Goal: Transaction & Acquisition: Purchase product/service

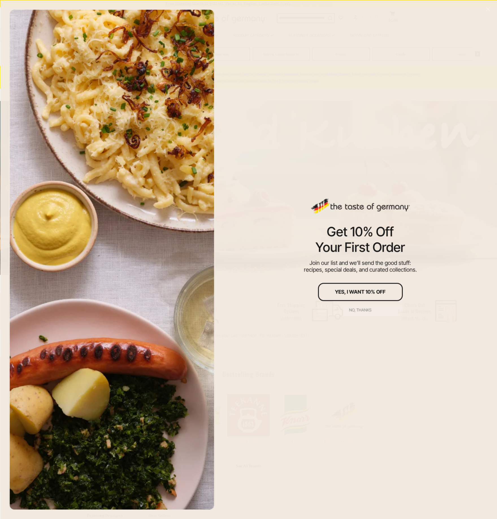
click at [365, 310] on div "No, thanks" at bounding box center [360, 310] width 22 height 4
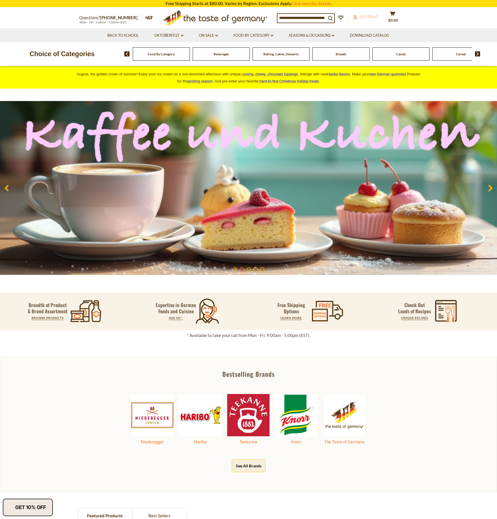
click at [376, 16] on span "Account" at bounding box center [369, 16] width 18 height 5
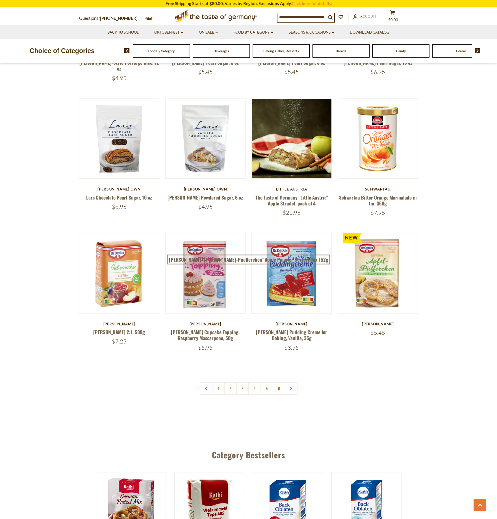
scroll to position [1084, 0]
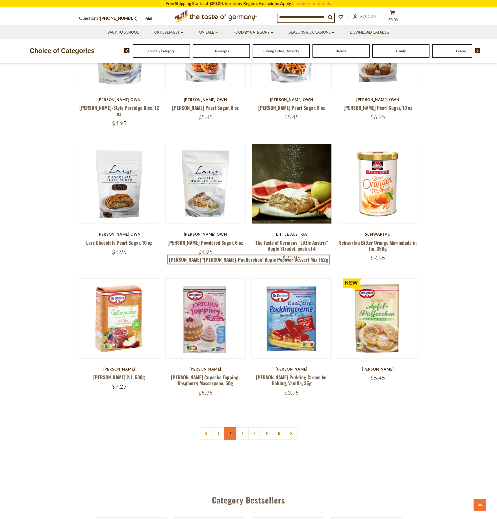
click at [230, 427] on link "2" at bounding box center [230, 433] width 13 height 13
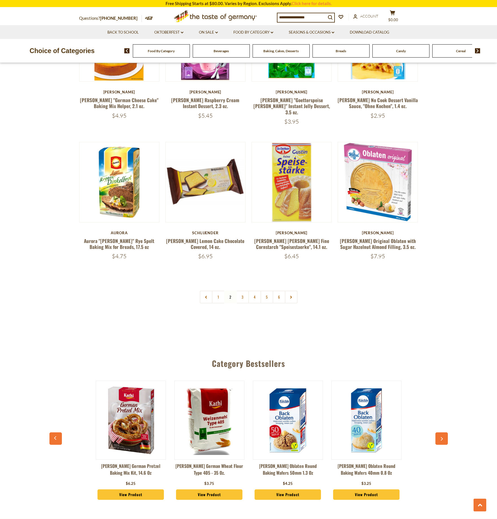
scroll to position [1210, 0]
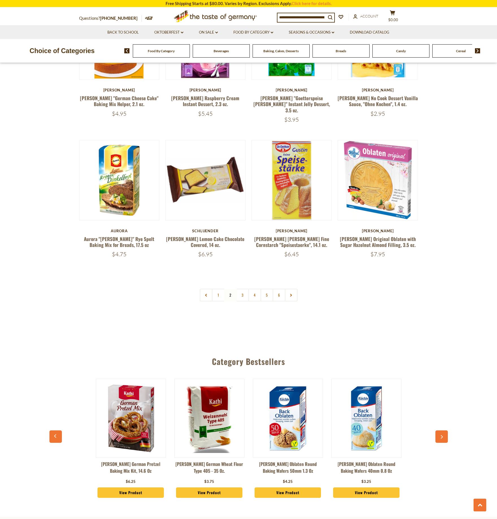
click at [476, 50] on img at bounding box center [477, 50] width 5 height 5
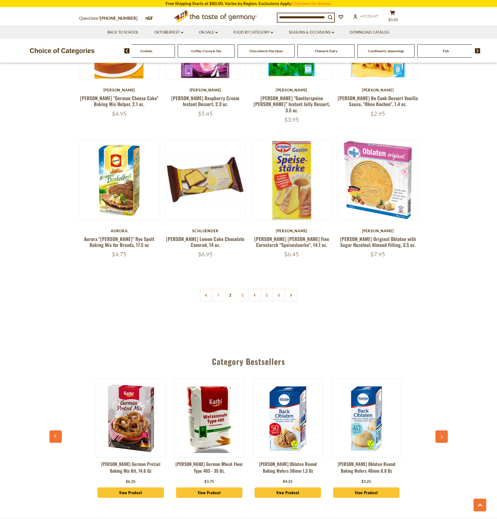
click at [328, 50] on span "Cheese & Dairy" at bounding box center [326, 51] width 23 height 4
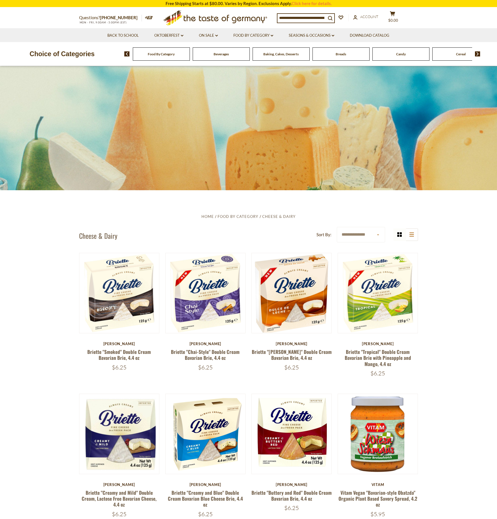
click at [476, 54] on img at bounding box center [477, 53] width 5 height 5
click at [459, 53] on span "Condiments, Seasonings" at bounding box center [460, 54] width 36 height 4
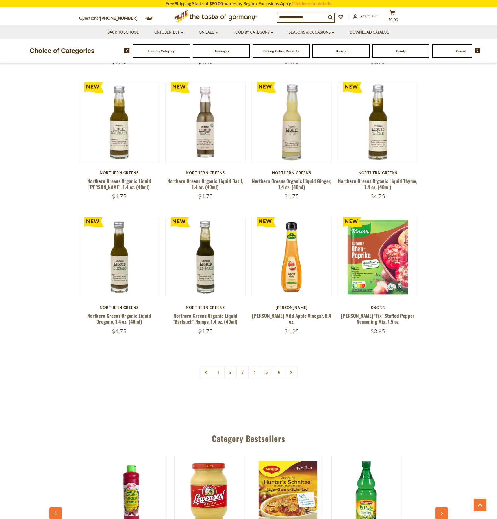
scroll to position [1220, 0]
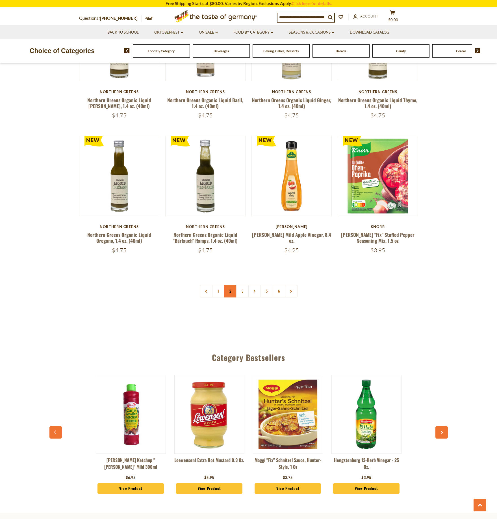
click at [230, 285] on link "2" at bounding box center [230, 291] width 13 height 13
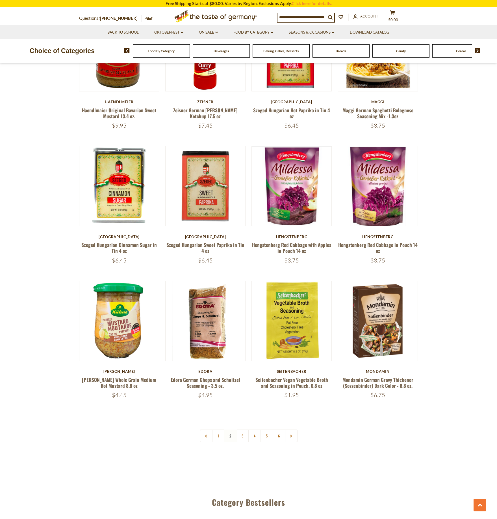
scroll to position [1074, 0]
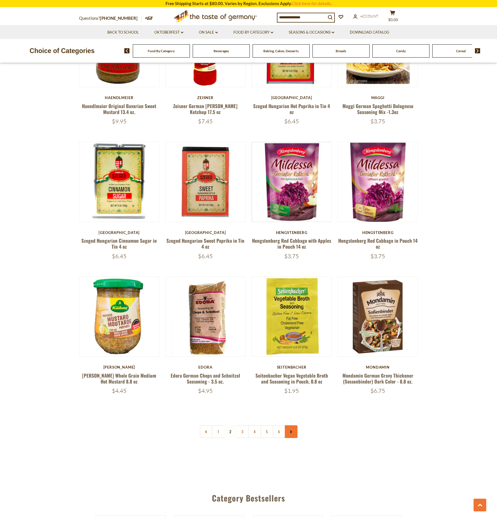
click at [291, 431] on use at bounding box center [291, 432] width 2 height 3
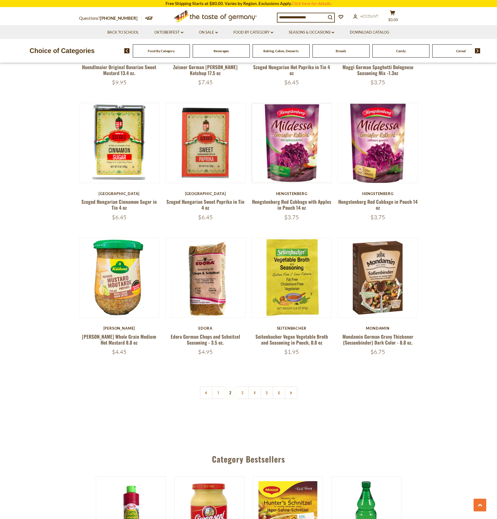
scroll to position [1118, 0]
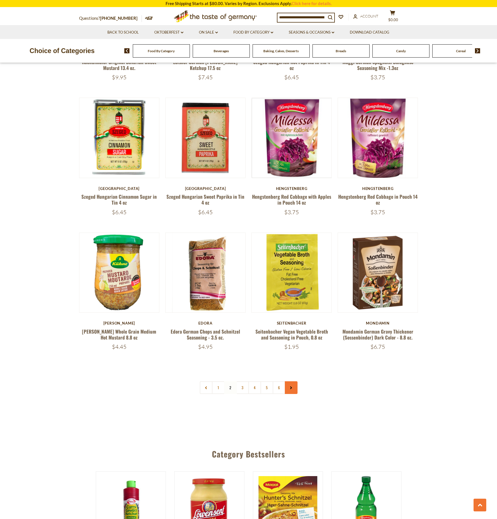
click at [292, 381] on link at bounding box center [291, 387] width 13 height 13
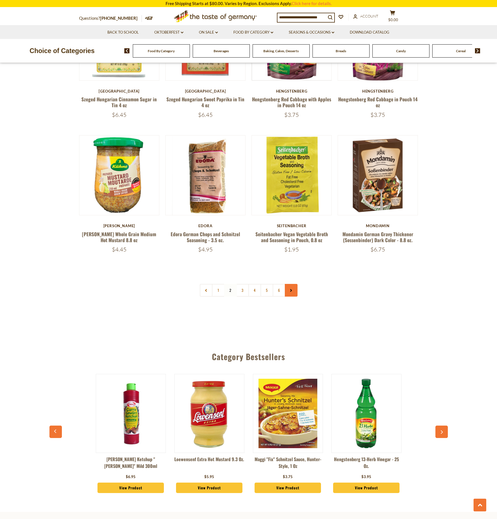
scroll to position [1220, 0]
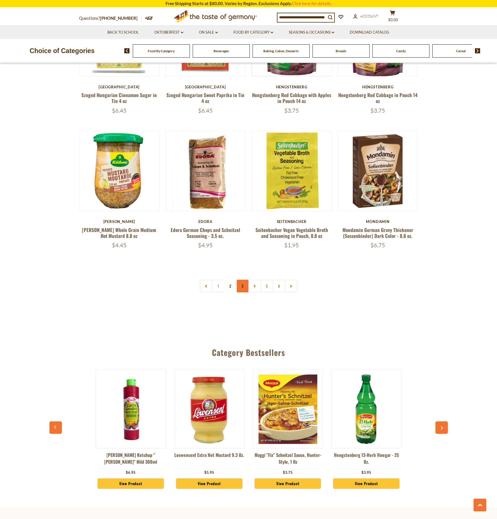
click at [244, 280] on link "3" at bounding box center [242, 286] width 13 height 13
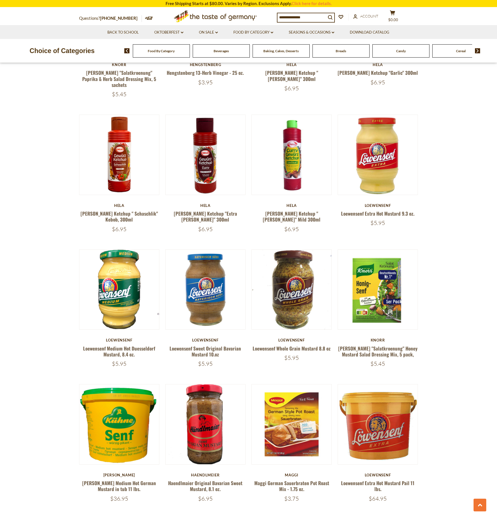
scroll to position [1040, 0]
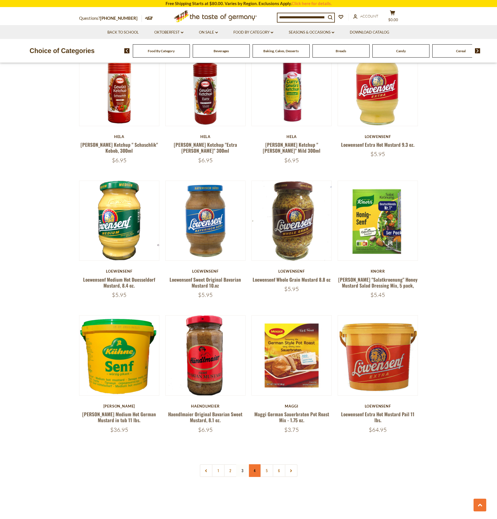
click at [255, 464] on link "4" at bounding box center [254, 470] width 13 height 13
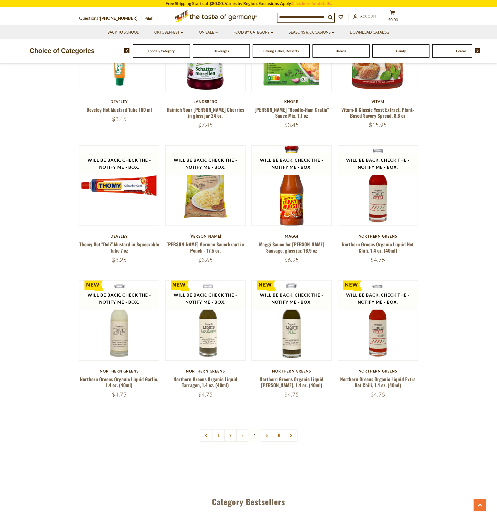
scroll to position [1074, 0]
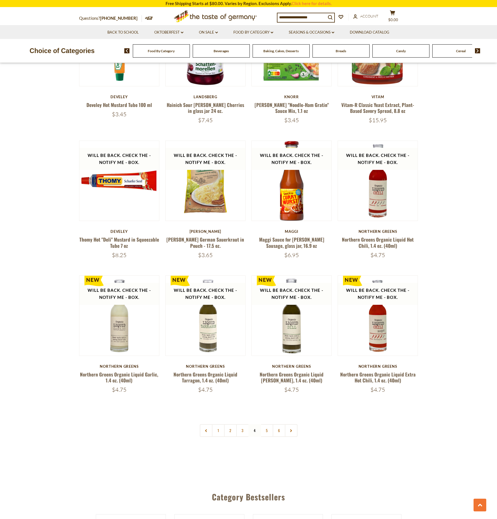
click at [476, 47] on div "Food By Category Beverages Baking, Cakes, Desserts Breads Candy Cereal Cookies …" at bounding box center [310, 51] width 372 height 14
click at [476, 51] on img at bounding box center [477, 50] width 5 height 5
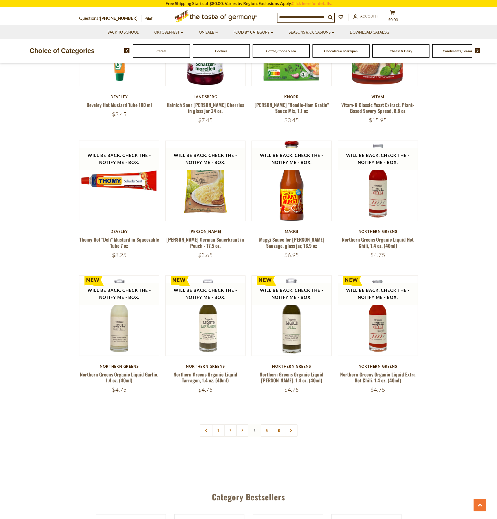
click at [476, 51] on img at bounding box center [477, 50] width 5 height 5
click at [369, 50] on span "Fish" at bounding box center [371, 51] width 6 height 4
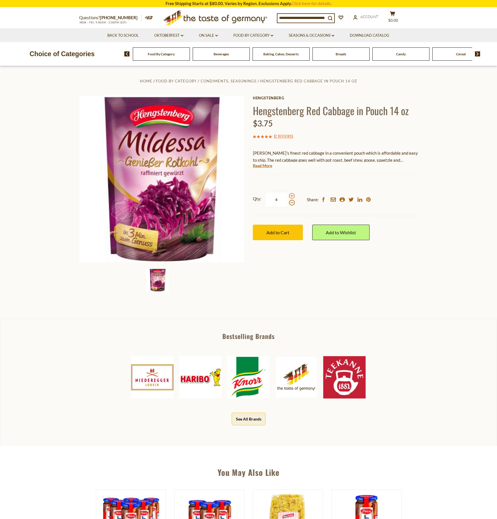
click at [290, 197] on span at bounding box center [292, 196] width 6 height 6
click at [288, 197] on input "*" at bounding box center [276, 200] width 23 height 16
click at [291, 195] on span at bounding box center [292, 196] width 6 height 6
click at [288, 195] on input "*" at bounding box center [276, 200] width 23 height 16
click at [291, 202] on span at bounding box center [292, 203] width 6 height 6
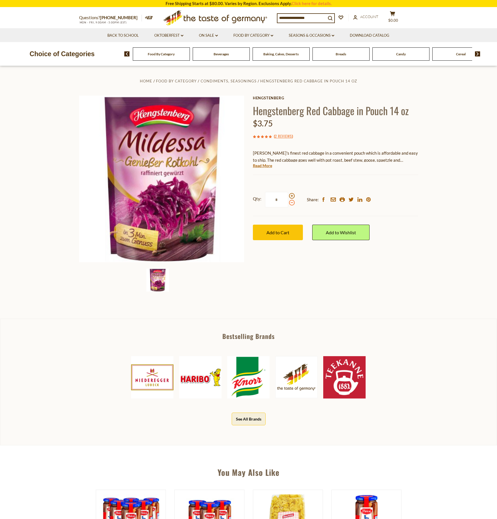
click at [288, 202] on input "*" at bounding box center [276, 200] width 23 height 16
click at [291, 202] on span at bounding box center [292, 203] width 6 height 6
click at [288, 202] on input "*" at bounding box center [276, 200] width 23 height 16
type input "*"
drag, startPoint x: 269, startPoint y: 196, endPoint x: 257, endPoint y: 197, distance: 12.2
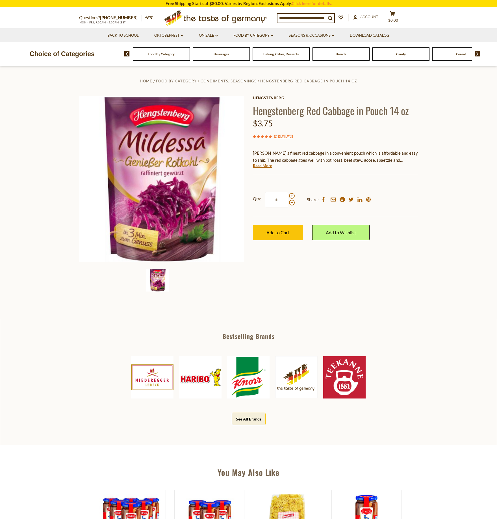
click at [254, 195] on label "Qty: *" at bounding box center [274, 200] width 42 height 16
click at [265, 195] on input "*" at bounding box center [276, 200] width 23 height 16
type input "*"
click at [276, 231] on span "Add to Cart" at bounding box center [277, 232] width 23 height 5
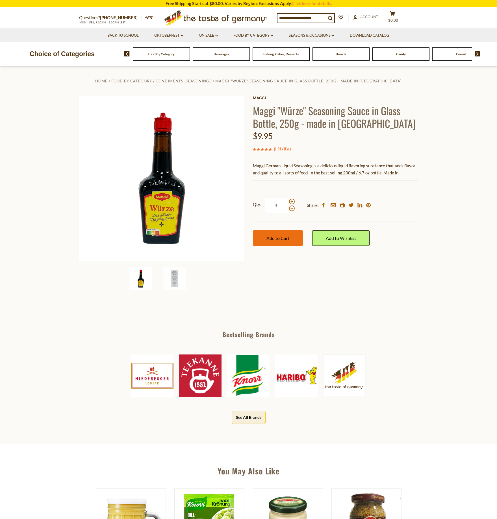
click at [285, 237] on span "Add to Cart" at bounding box center [277, 237] width 23 height 5
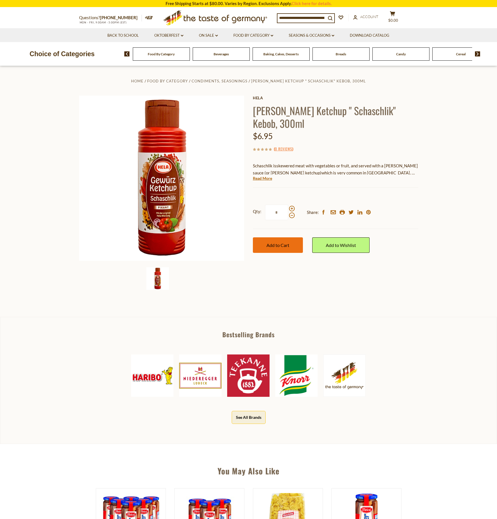
click at [276, 245] on span "Add to Cart" at bounding box center [277, 245] width 23 height 5
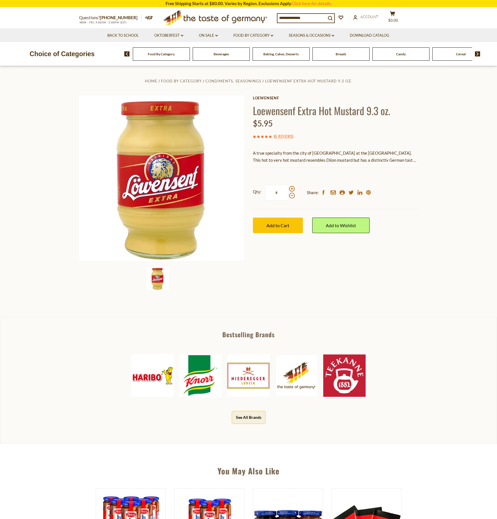
drag, startPoint x: 279, startPoint y: 192, endPoint x: 273, endPoint y: 192, distance: 5.4
click at [273, 192] on input "*" at bounding box center [276, 193] width 23 height 16
type input "*"
click at [285, 226] on span "Add to Cart" at bounding box center [277, 225] width 23 height 5
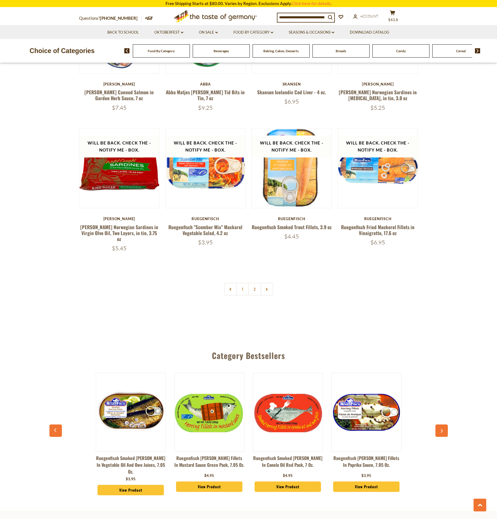
scroll to position [1355, 0]
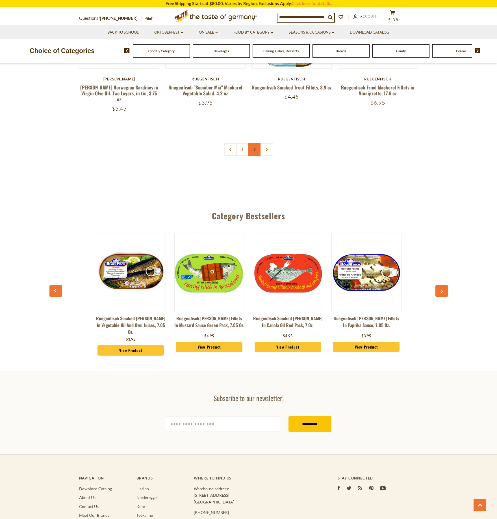
click at [254, 143] on link "2" at bounding box center [254, 149] width 13 height 13
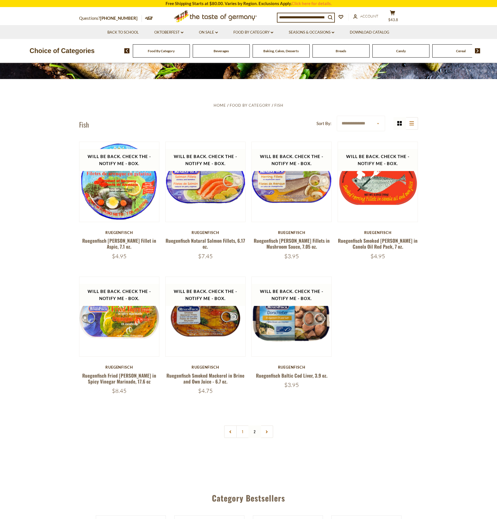
scroll to position [91, 0]
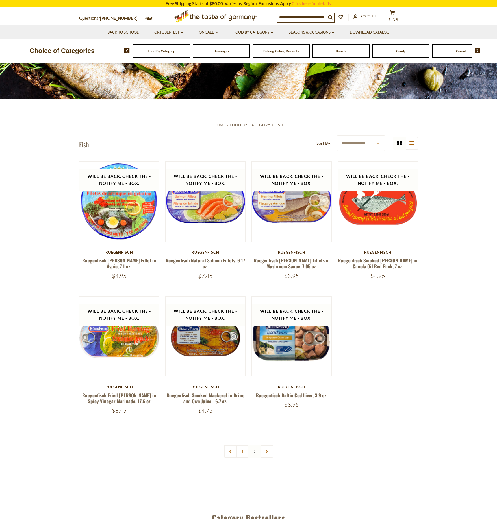
click at [477, 51] on img at bounding box center [477, 50] width 5 height 5
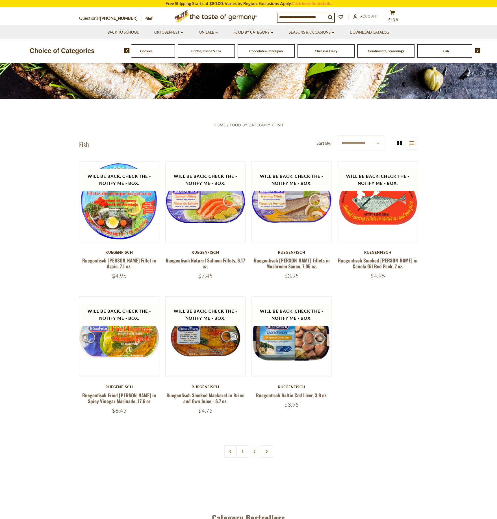
click at [477, 51] on img at bounding box center [477, 50] width 5 height 5
click at [404, 50] on span "Pasta and Potato" at bounding box center [401, 51] width 26 height 4
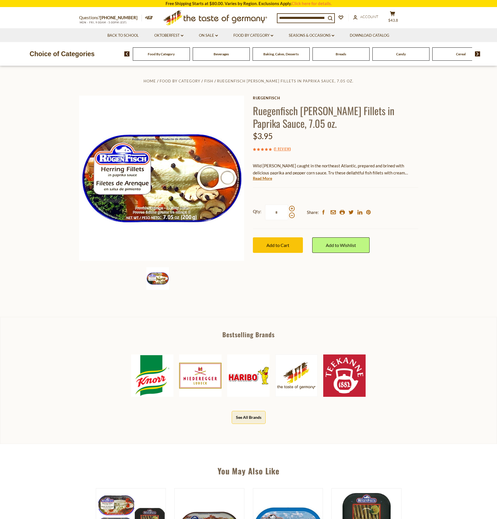
drag, startPoint x: 279, startPoint y: 211, endPoint x: 270, endPoint y: 211, distance: 8.5
click at [270, 211] on input "*" at bounding box center [276, 213] width 23 height 16
type input "*"
click at [285, 245] on span "Add to Cart" at bounding box center [277, 245] width 23 height 5
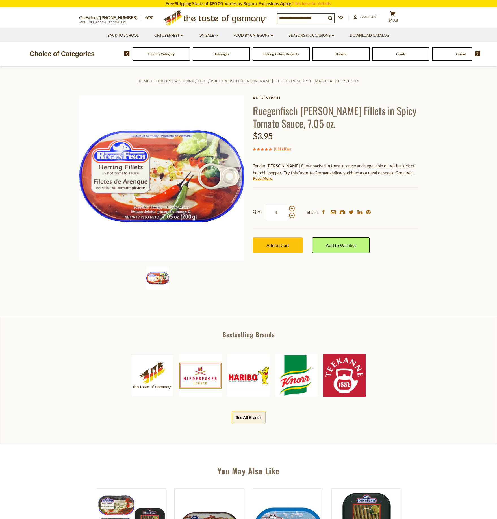
click at [273, 211] on input "*" at bounding box center [276, 213] width 23 height 16
type input "*"
click at [282, 246] on span "Add to Cart" at bounding box center [277, 245] width 23 height 5
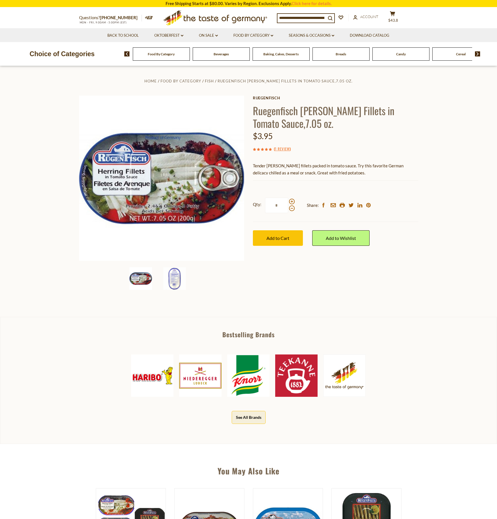
drag, startPoint x: 278, startPoint y: 202, endPoint x: 265, endPoint y: 200, distance: 13.3
click at [265, 200] on input "*" at bounding box center [276, 206] width 23 height 16
type input "*"
click at [274, 238] on span "Add to Cart" at bounding box center [277, 237] width 23 height 5
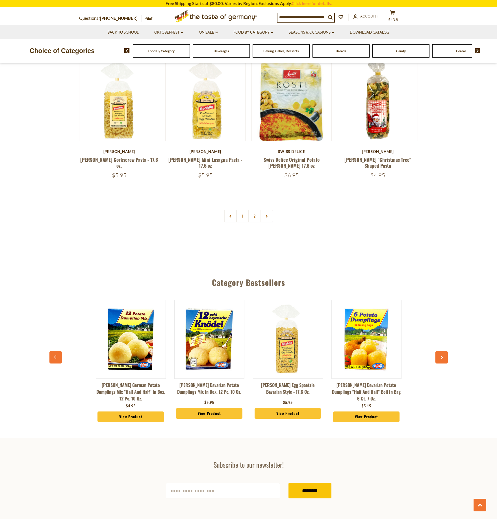
scroll to position [1321, 0]
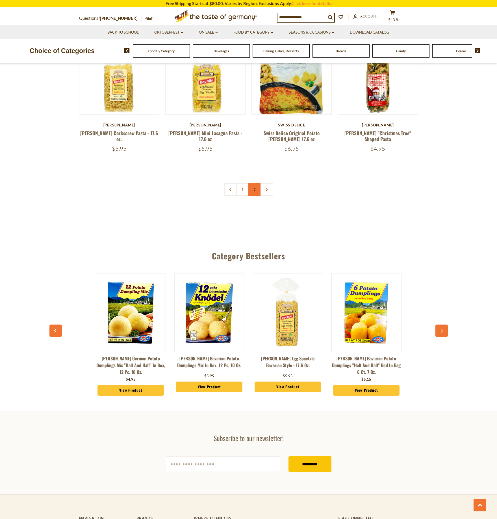
click at [257, 183] on link "2" at bounding box center [254, 189] width 13 height 13
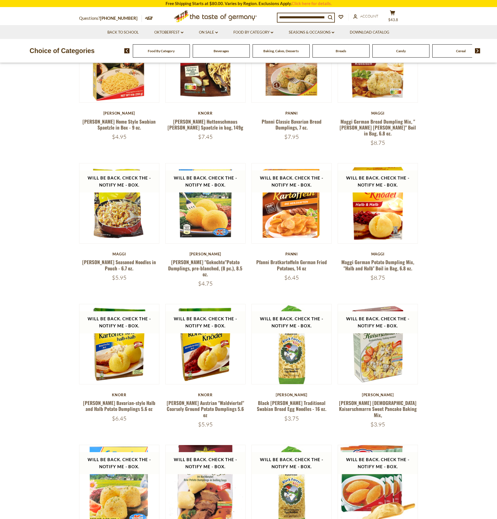
scroll to position [532, 0]
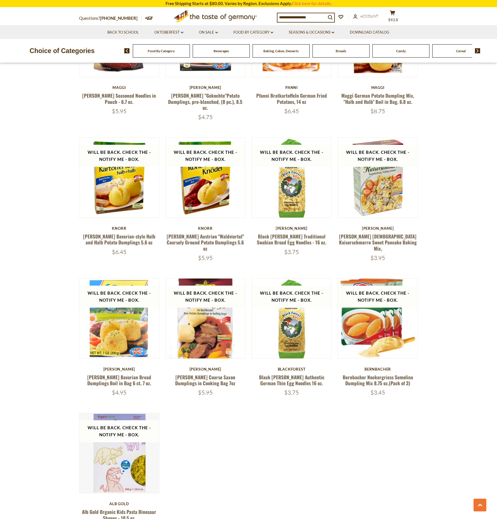
click at [477, 50] on img at bounding box center [477, 50] width 5 height 5
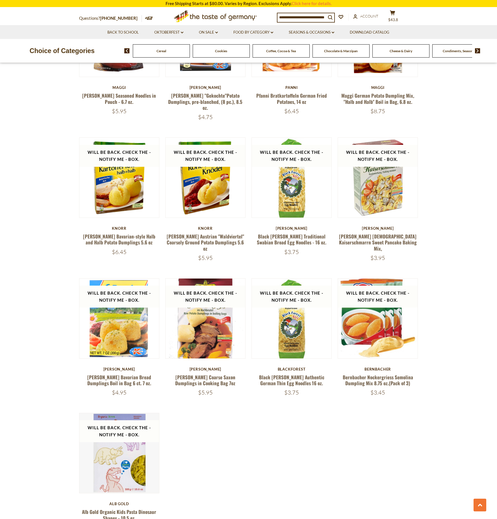
click at [477, 50] on img at bounding box center [477, 50] width 5 height 5
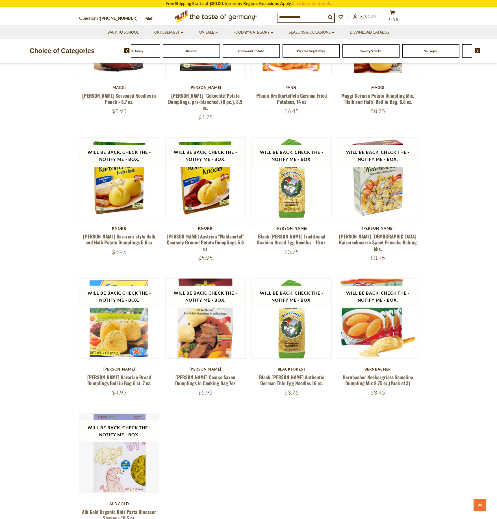
click at [477, 50] on img at bounding box center [477, 50] width 5 height 5
click at [286, 51] on span "Savory Snacks" at bounding box center [295, 51] width 21 height 4
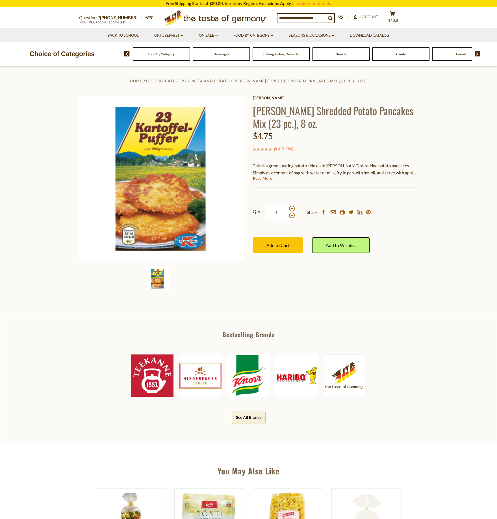
drag, startPoint x: 272, startPoint y: 212, endPoint x: 264, endPoint y: 213, distance: 7.4
click at [265, 213] on input "*" at bounding box center [276, 213] width 23 height 16
type input "*"
click at [286, 246] on span "Add to Cart" at bounding box center [277, 245] width 23 height 5
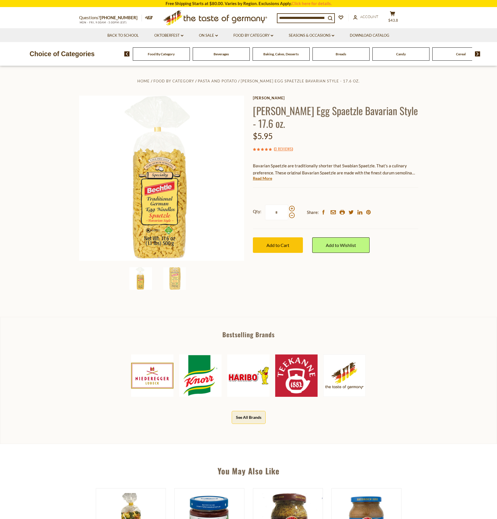
drag, startPoint x: 272, startPoint y: 209, endPoint x: 263, endPoint y: 209, distance: 8.5
click at [263, 209] on label "Qty: *" at bounding box center [274, 213] width 42 height 16
click at [265, 209] on input "*" at bounding box center [276, 213] width 23 height 16
type input "*"
click at [277, 242] on button "Add to Cart" at bounding box center [278, 245] width 50 height 16
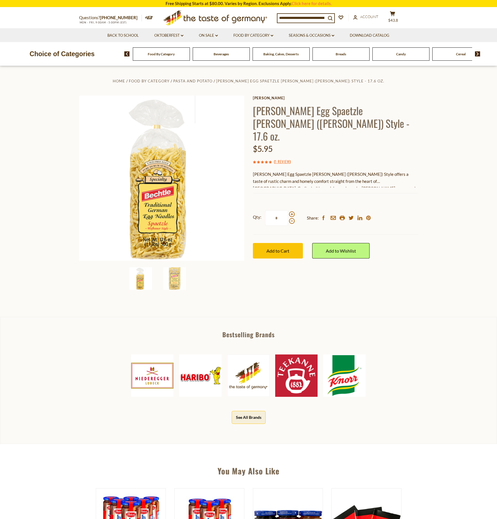
drag, startPoint x: 280, startPoint y: 204, endPoint x: 261, endPoint y: 204, distance: 19.5
click at [261, 210] on label "Qty: *" at bounding box center [274, 218] width 42 height 16
click at [265, 210] on input "*" at bounding box center [276, 218] width 23 height 16
click at [270, 248] on span "Add to Cart" at bounding box center [277, 250] width 23 height 5
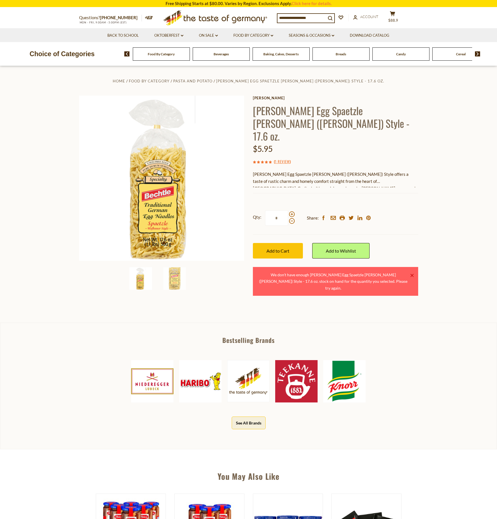
drag, startPoint x: 280, startPoint y: 208, endPoint x: 260, endPoint y: 208, distance: 19.8
click at [260, 210] on label "Qty: *" at bounding box center [274, 218] width 42 height 16
click at [265, 210] on input "*" at bounding box center [276, 218] width 23 height 16
type input "*"
click at [273, 248] on span "Add to Cart" at bounding box center [277, 250] width 23 height 5
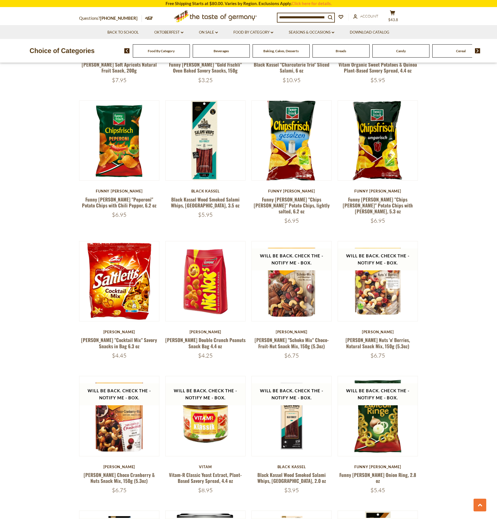
scroll to position [847, 0]
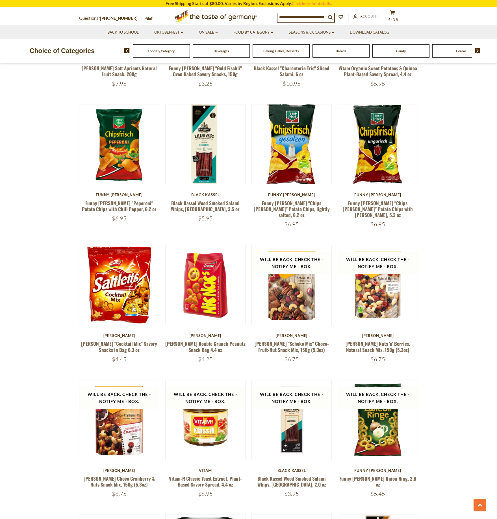
click at [477, 50] on img at bounding box center [477, 50] width 5 height 5
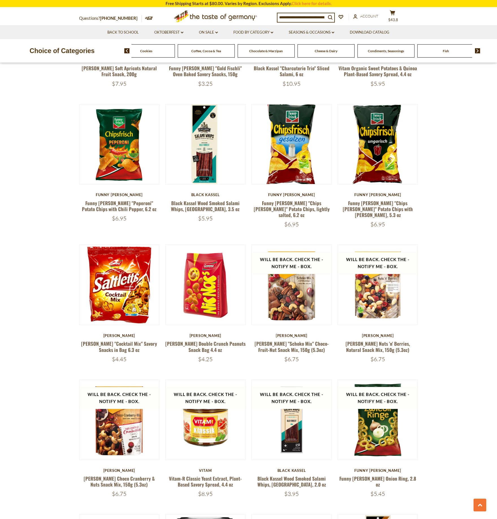
click at [477, 50] on img at bounding box center [477, 50] width 5 height 5
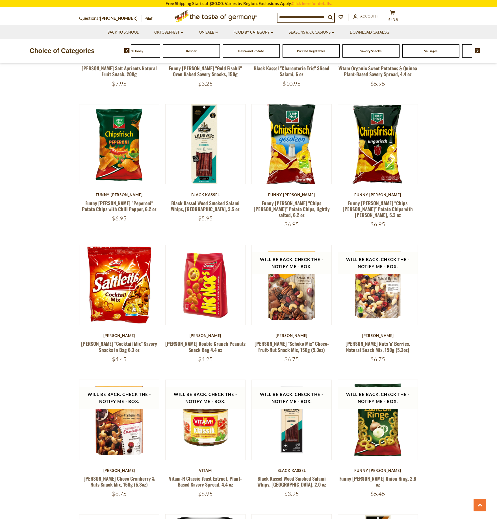
click at [477, 50] on img at bounding box center [477, 50] width 5 height 5
click at [350, 51] on span "Sausages" at bounding box center [355, 51] width 13 height 4
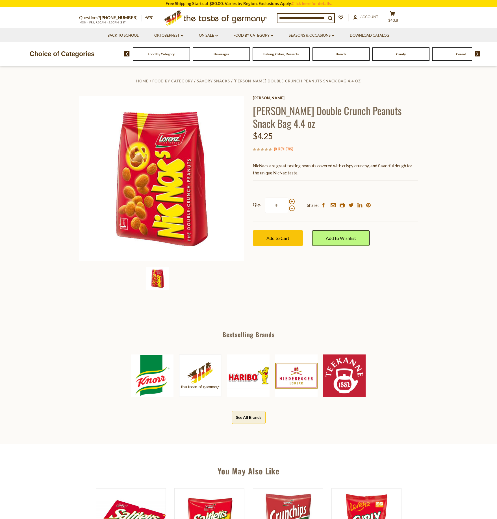
drag, startPoint x: 269, startPoint y: 205, endPoint x: 265, endPoint y: 207, distance: 4.0
click at [265, 207] on input "*" at bounding box center [276, 206] width 23 height 16
click at [281, 238] on span "Add to Cart" at bounding box center [277, 237] width 23 height 5
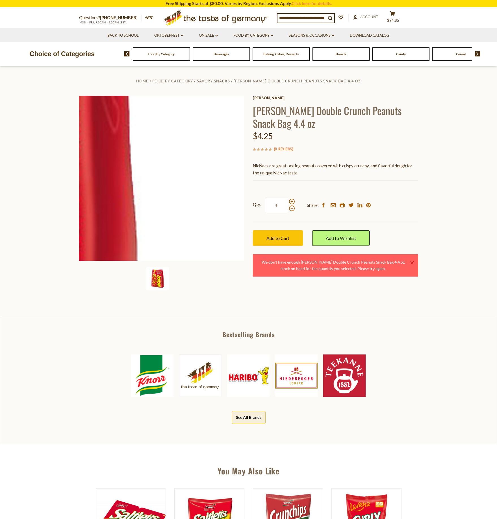
drag, startPoint x: 280, startPoint y: 205, endPoint x: 226, endPoint y: 201, distance: 53.2
click at [226, 201] on div "Home Food By Category Savory Snacks [PERSON_NAME] Nicnacs Double Crunch Peanuts…" at bounding box center [248, 185] width 347 height 217
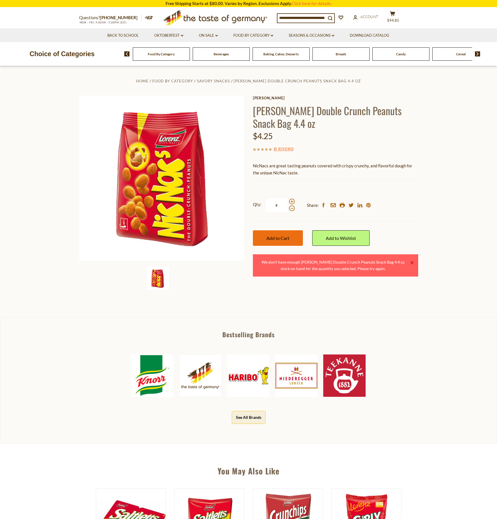
click at [276, 239] on span "Add to Cart" at bounding box center [277, 237] width 23 height 5
click at [259, 205] on label "Qty: *" at bounding box center [274, 206] width 42 height 16
click at [265, 205] on input "*" at bounding box center [276, 206] width 23 height 16
type input "*"
click at [288, 235] on button "Add to Cart" at bounding box center [278, 238] width 50 height 16
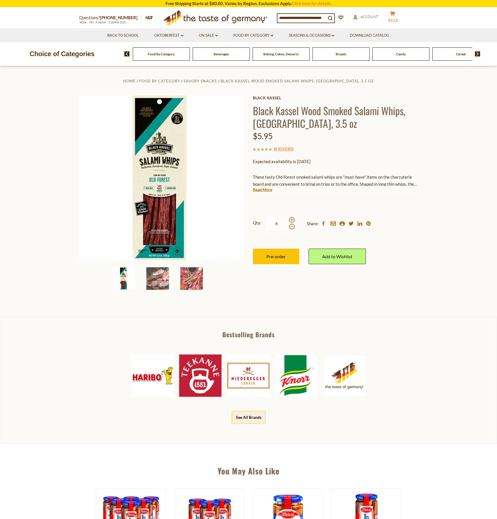
click at [398, 18] on span "$43.8" at bounding box center [393, 20] width 10 height 5
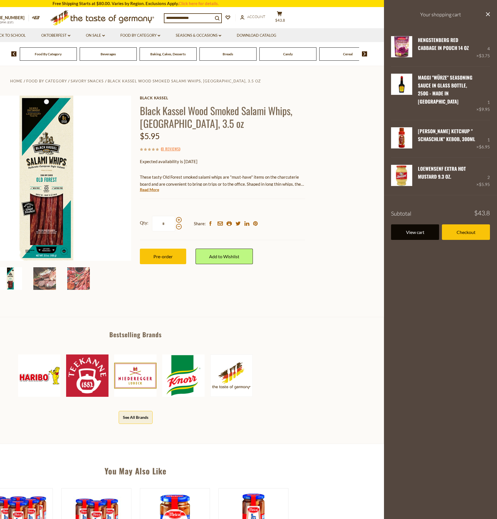
click at [409, 224] on link "View cart" at bounding box center [415, 232] width 48 height 16
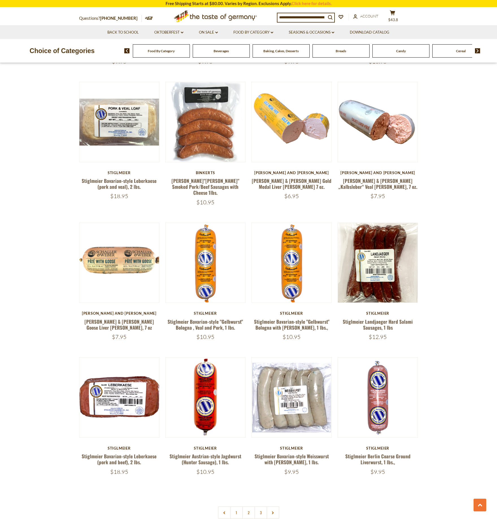
scroll to position [1016, 0]
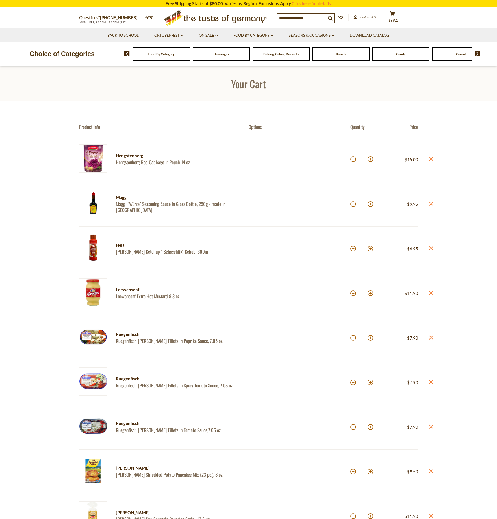
click at [477, 54] on img at bounding box center [477, 53] width 5 height 5
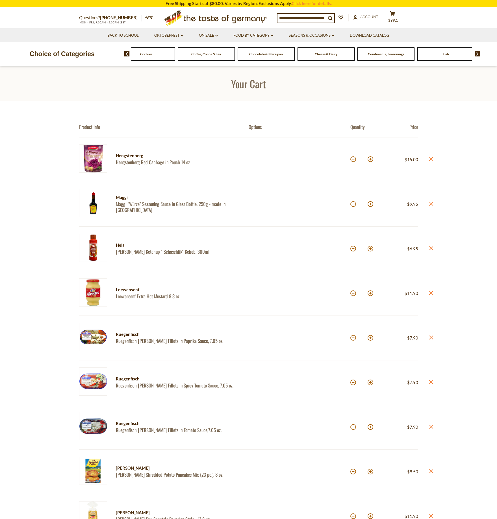
click at [397, 54] on span "Condiments, Seasonings" at bounding box center [386, 54] width 36 height 4
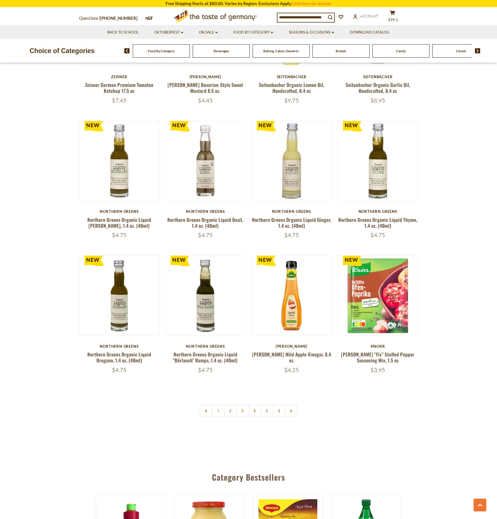
scroll to position [1186, 0]
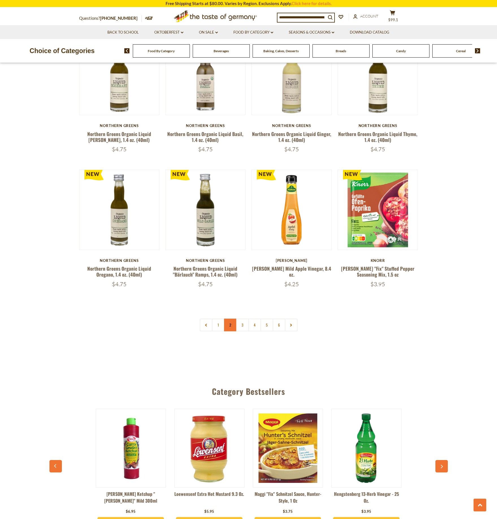
click at [231, 319] on link "2" at bounding box center [230, 325] width 13 height 13
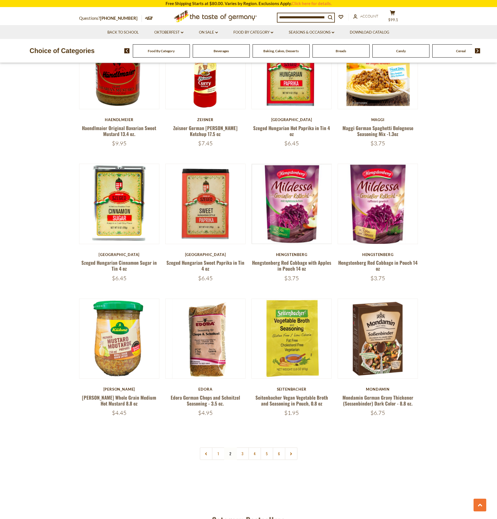
scroll to position [1142, 0]
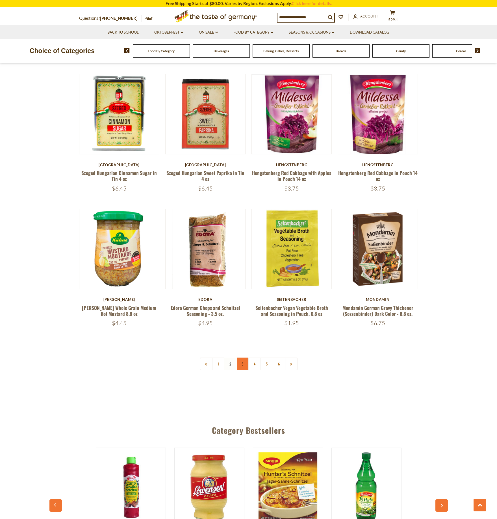
click at [242, 358] on link "3" at bounding box center [242, 364] width 13 height 13
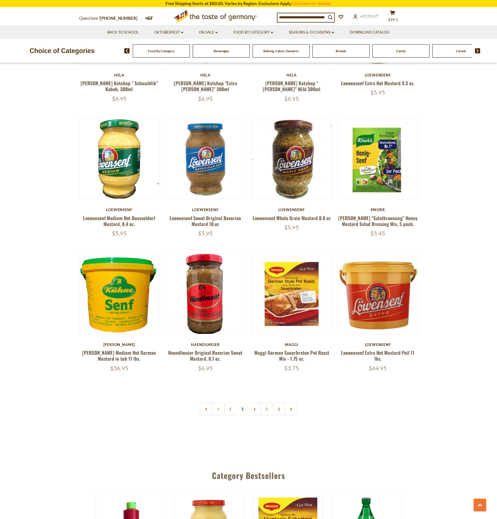
scroll to position [1108, 0]
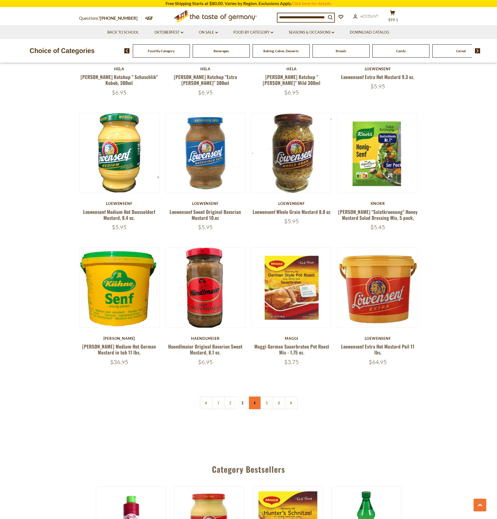
click at [255, 397] on link "4" at bounding box center [254, 403] width 13 height 13
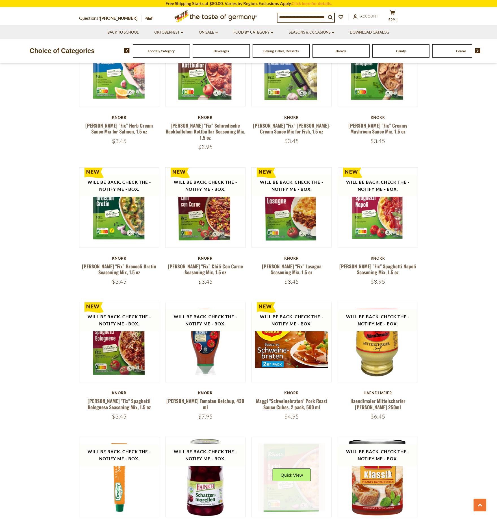
scroll to position [1016, 0]
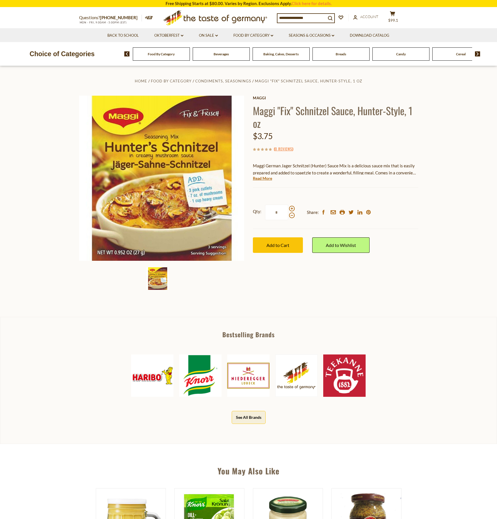
drag, startPoint x: 280, startPoint y: 213, endPoint x: 263, endPoint y: 213, distance: 16.7
click at [263, 213] on label "Qty: *" at bounding box center [274, 213] width 42 height 16
click at [265, 213] on input "*" at bounding box center [276, 213] width 23 height 16
type input "*"
click at [278, 244] on span "Add to Cart" at bounding box center [277, 245] width 23 height 5
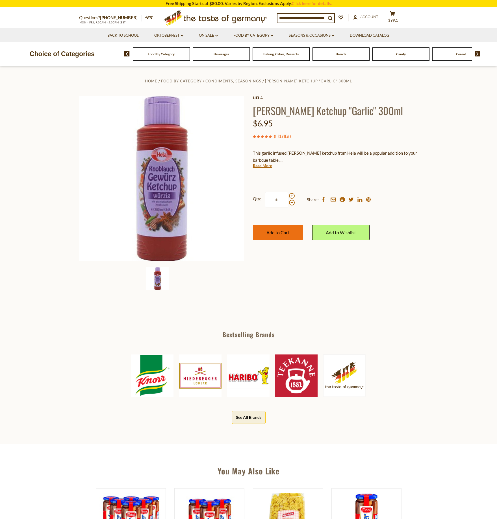
click at [270, 231] on span "Add to Cart" at bounding box center [277, 232] width 23 height 5
click at [395, 12] on icon at bounding box center [392, 13] width 5 height 5
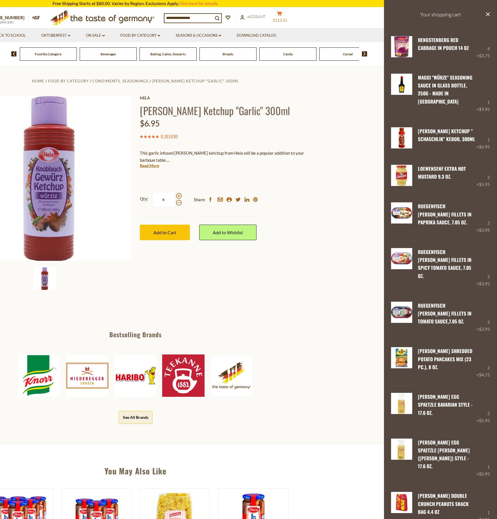
click at [282, 14] on icon "cart" at bounding box center [279, 13] width 5 height 5
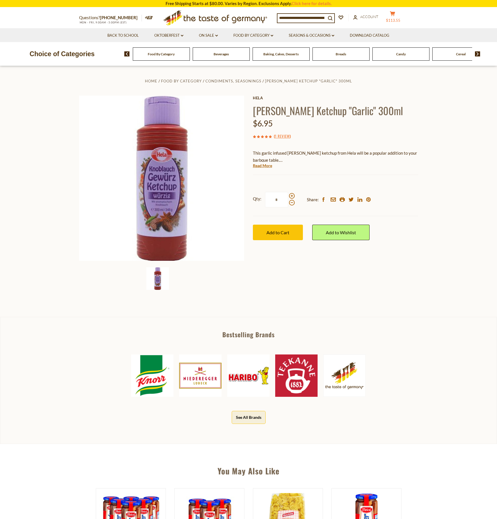
click at [395, 13] on icon at bounding box center [392, 13] width 5 height 5
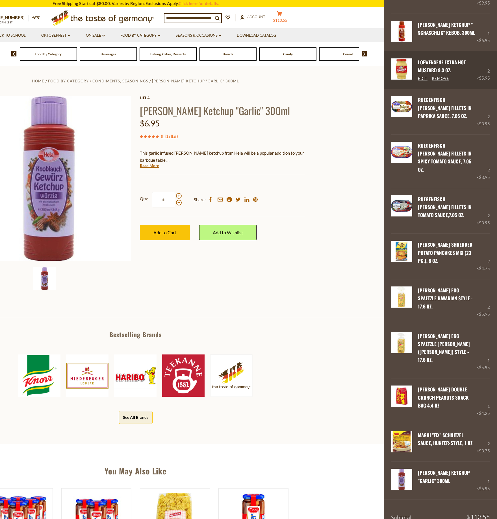
scroll to position [107, 0]
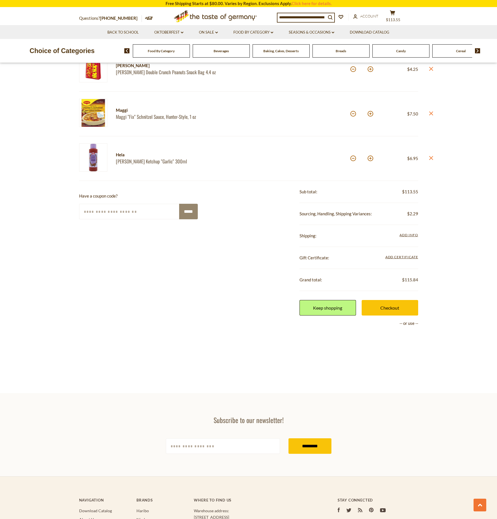
scroll to position [542, 0]
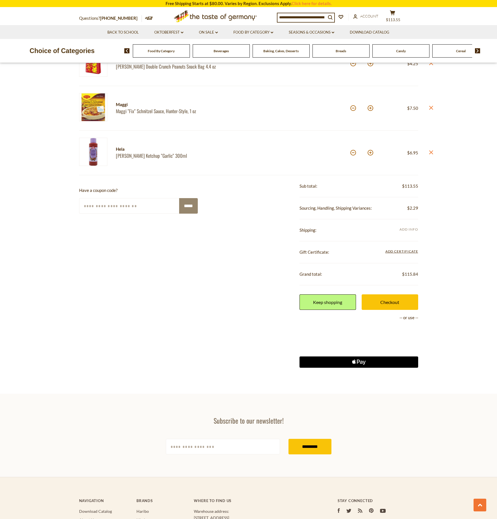
click at [405, 229] on span "Add Info" at bounding box center [408, 229] width 18 height 4
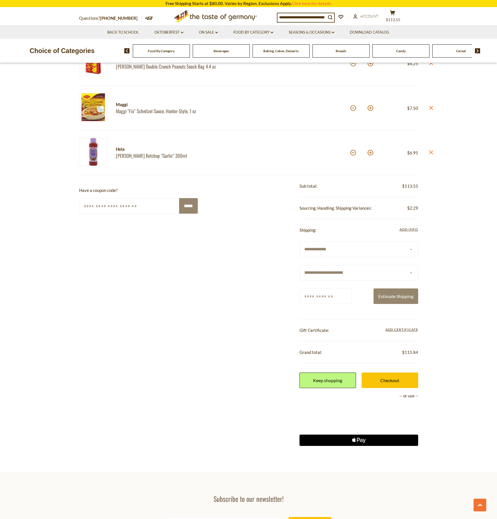
select select "**"
click at [299, 265] on select "**********" at bounding box center [358, 273] width 119 height 16
click at [329, 292] on input "Zip/Postcode" at bounding box center [325, 297] width 52 height 16
type input "*****"
click at [398, 296] on button "Estimate Shipping" at bounding box center [395, 297] width 45 height 16
